Goal: Information Seeking & Learning: Learn about a topic

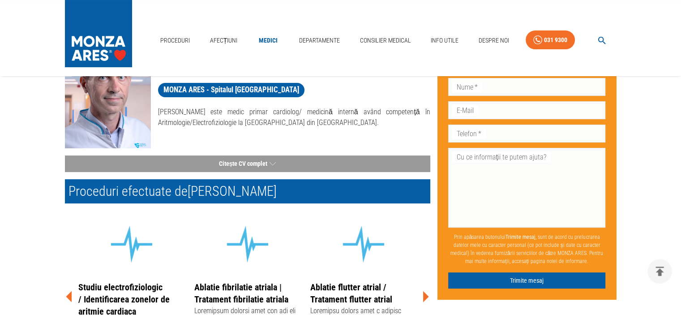
scroll to position [149, 0]
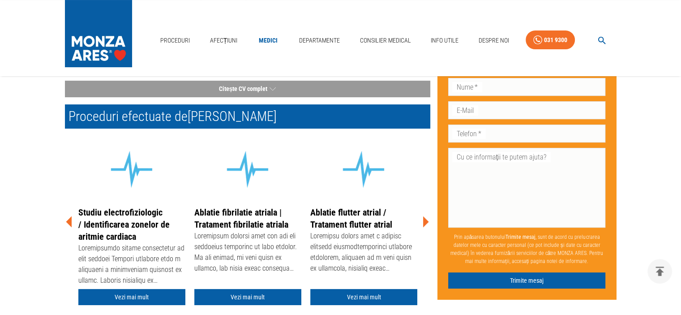
click at [426, 222] on icon at bounding box center [426, 221] width 6 height 11
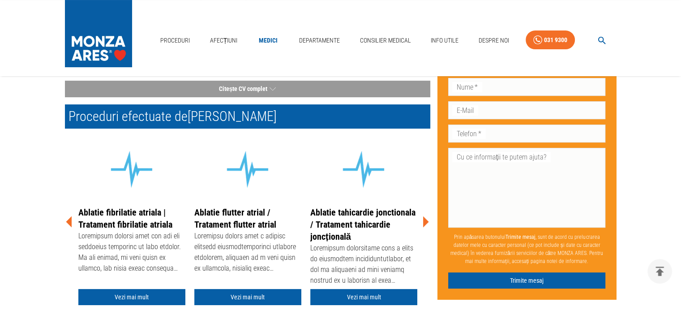
click at [426, 222] on icon at bounding box center [426, 221] width 6 height 11
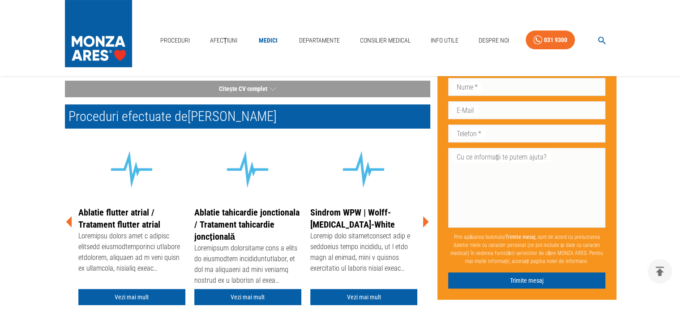
click at [426, 222] on icon at bounding box center [426, 221] width 6 height 11
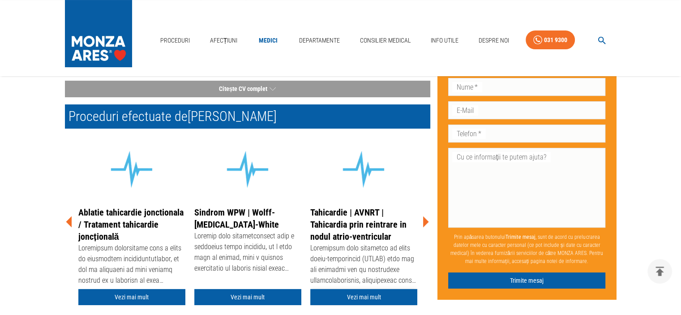
click at [355, 297] on link "Vezi mai mult" at bounding box center [363, 297] width 107 height 17
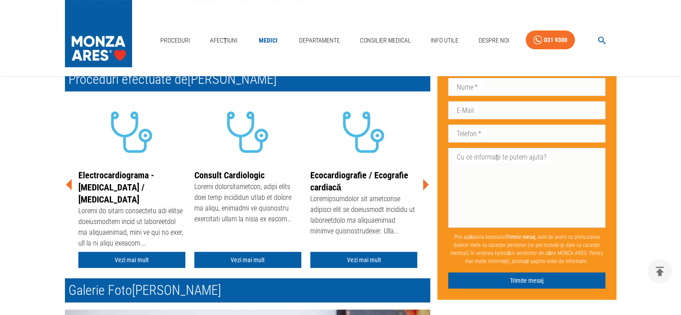
scroll to position [149, 0]
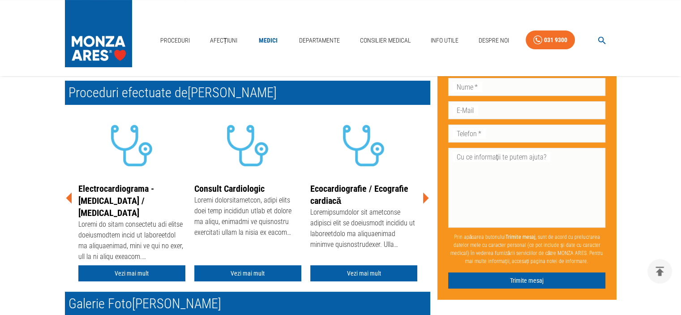
click at [426, 199] on icon at bounding box center [426, 197] width 6 height 11
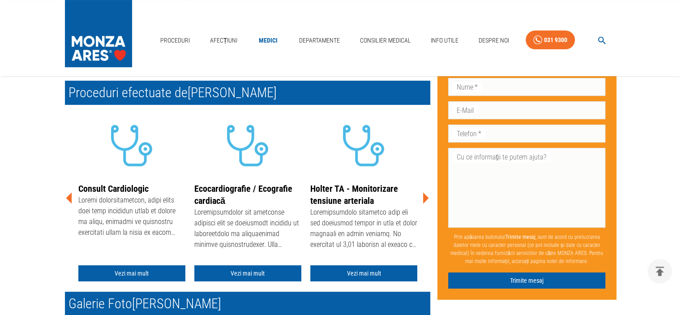
click at [426, 199] on icon at bounding box center [426, 197] width 6 height 11
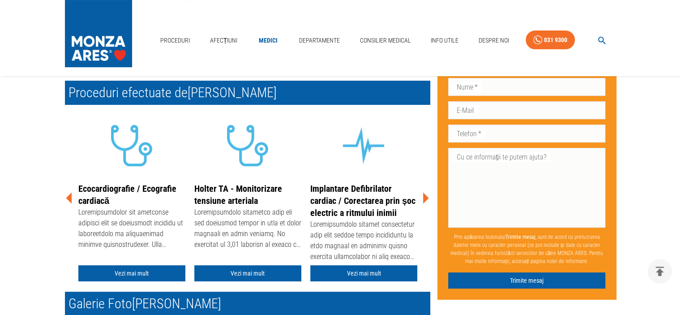
click at [426, 199] on icon at bounding box center [426, 197] width 6 height 11
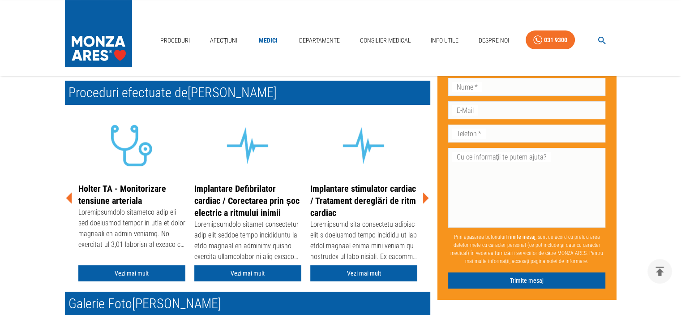
click at [426, 199] on icon at bounding box center [426, 197] width 6 height 11
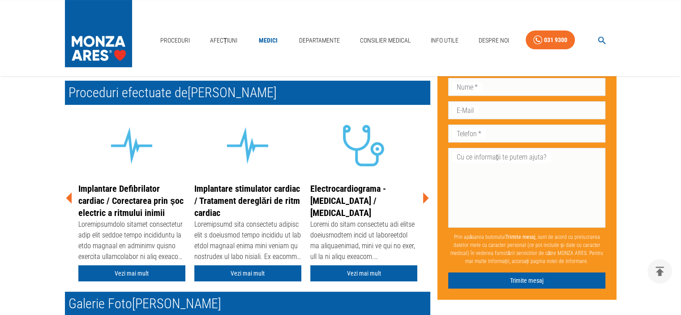
click at [426, 199] on icon at bounding box center [426, 197] width 6 height 11
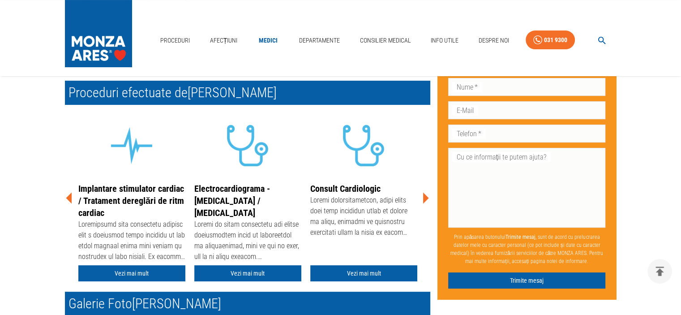
click at [426, 199] on icon at bounding box center [426, 197] width 6 height 11
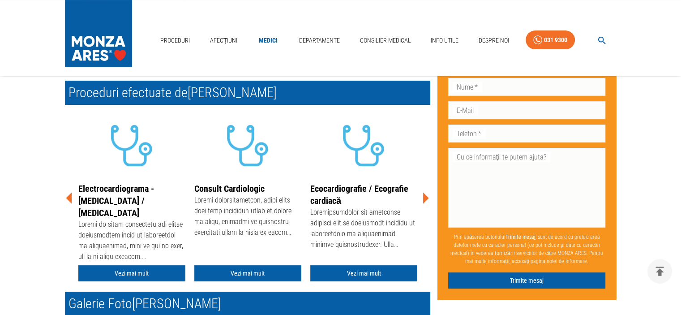
click at [426, 199] on icon at bounding box center [426, 197] width 6 height 11
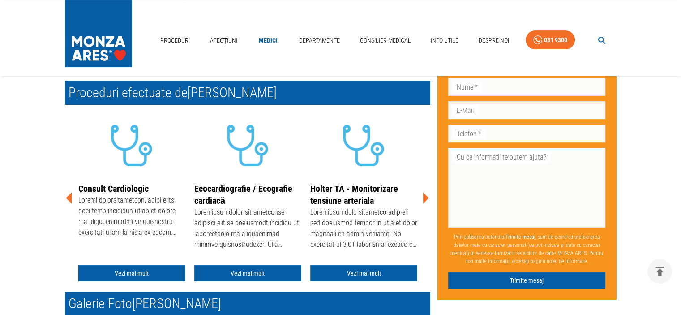
click at [426, 199] on icon at bounding box center [426, 197] width 6 height 11
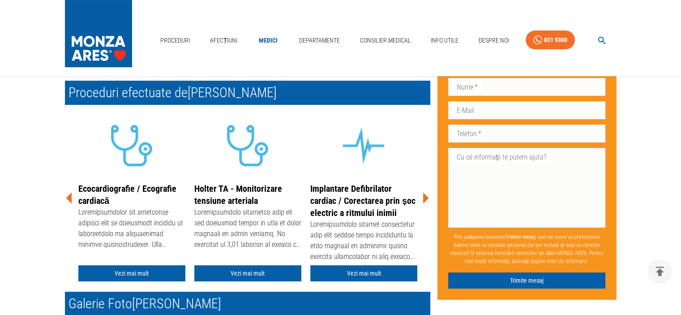
click at [426, 199] on icon at bounding box center [426, 197] width 6 height 11
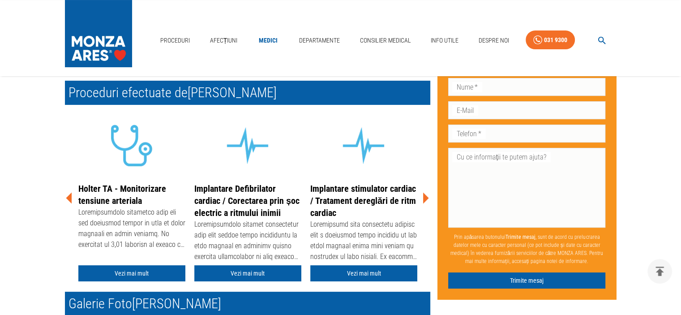
click at [426, 199] on icon at bounding box center [426, 197] width 6 height 11
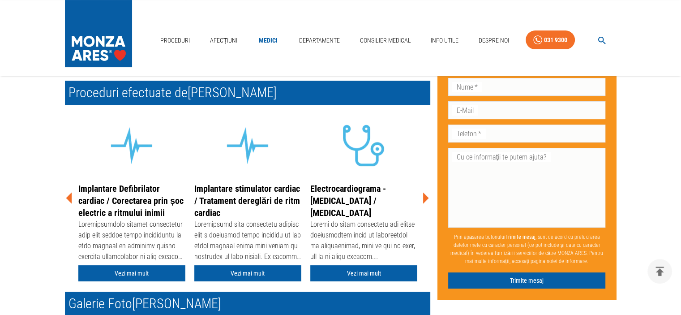
click at [426, 199] on icon at bounding box center [426, 197] width 6 height 11
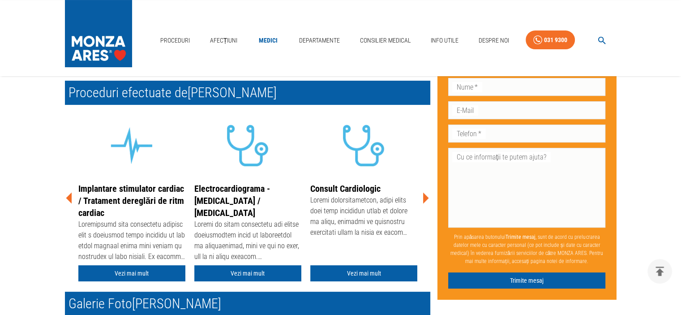
click at [426, 199] on icon at bounding box center [426, 197] width 6 height 11
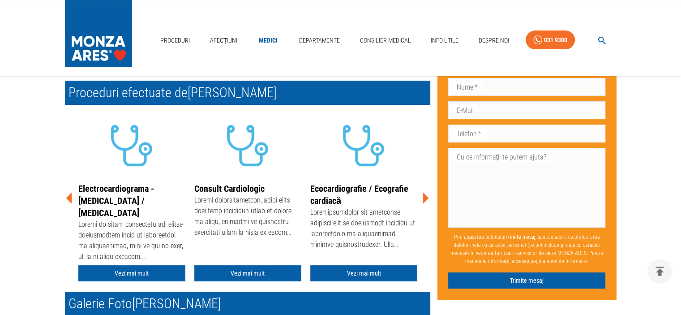
click at [426, 199] on icon at bounding box center [426, 197] width 6 height 11
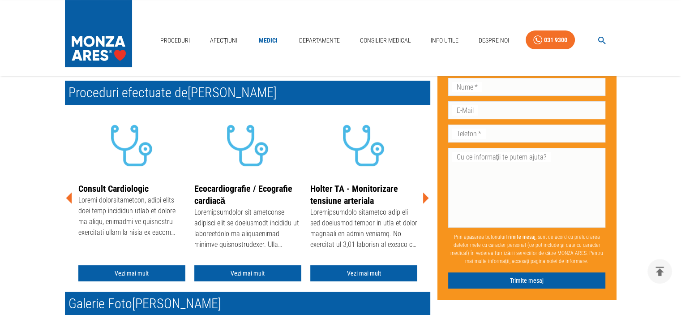
click at [426, 199] on icon at bounding box center [426, 197] width 6 height 11
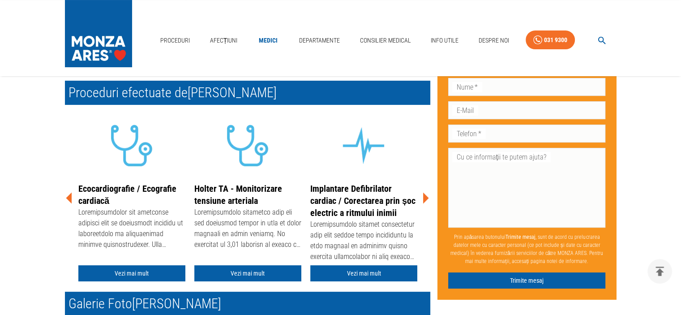
click at [426, 199] on icon at bounding box center [426, 197] width 6 height 11
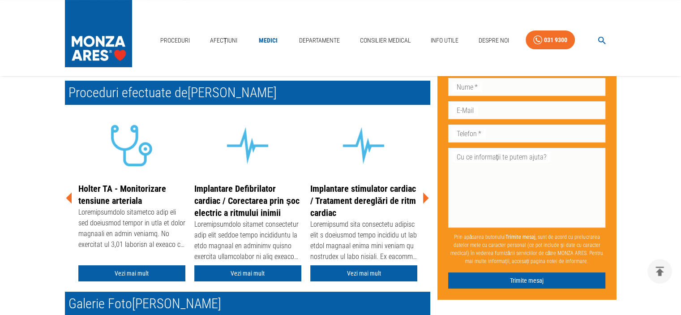
click at [426, 199] on icon at bounding box center [426, 197] width 6 height 11
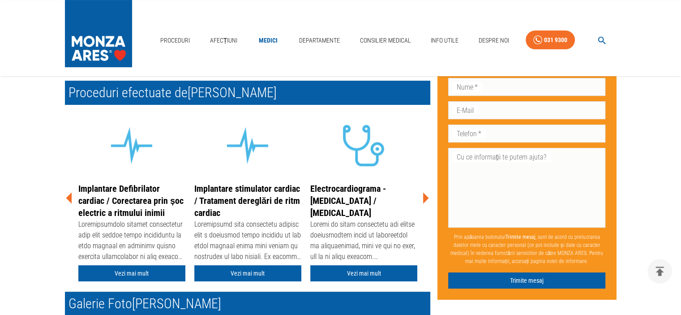
click at [426, 199] on icon at bounding box center [426, 197] width 6 height 11
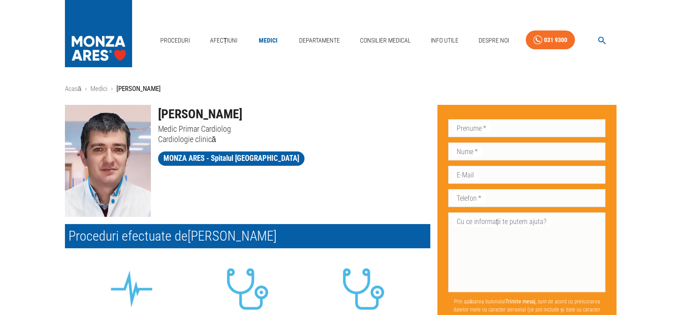
scroll to position [0, 0]
